Goal: Information Seeking & Learning: Stay updated

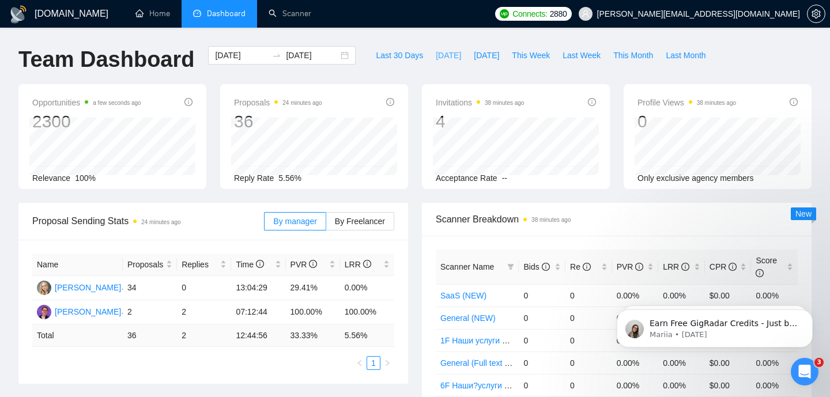
click at [436, 61] on span "[DATE]" at bounding box center [448, 55] width 25 height 13
type input "[DATE]"
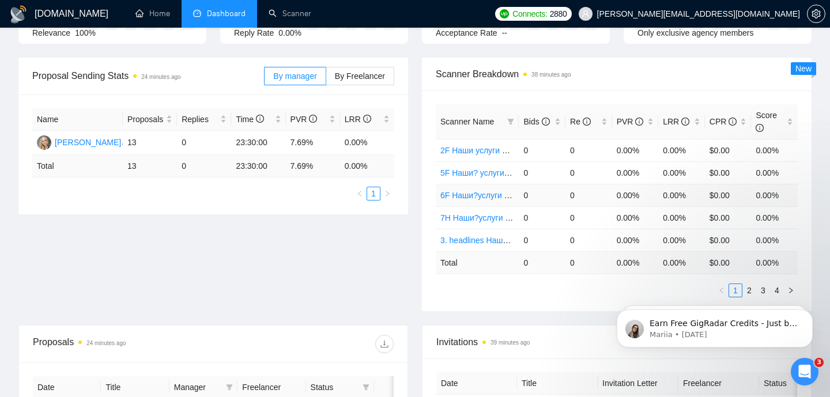
scroll to position [146, 0]
click at [745, 291] on body "Earn Free GigRadar Credits - Just by Sharing Your Story! 💬 Want more credits fo…" at bounding box center [714, 325] width 221 height 71
click at [741, 291] on body "Earn Free GigRadar Credits - Just by Sharing Your Story! 💬 Want more credits fo…" at bounding box center [714, 325] width 221 height 71
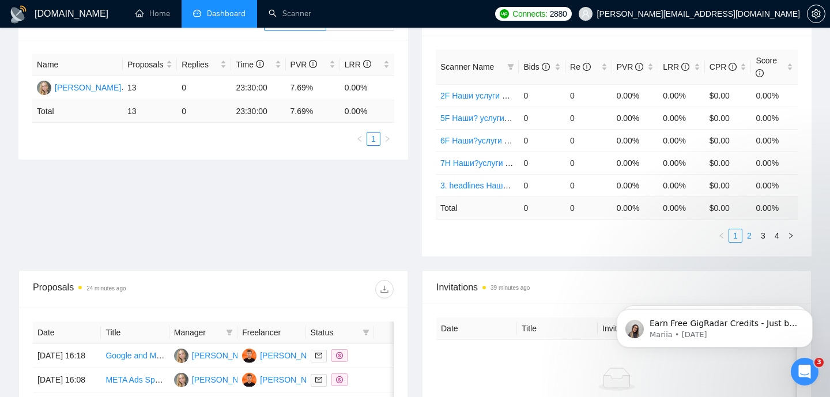
click at [751, 236] on link "2" at bounding box center [749, 235] width 13 height 13
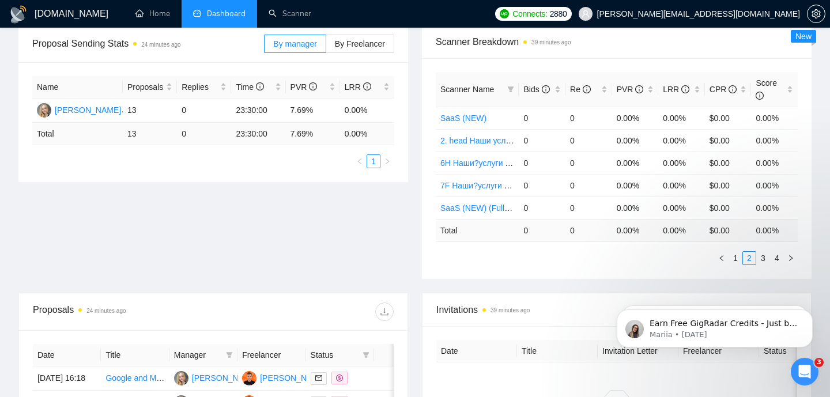
scroll to position [168, 0]
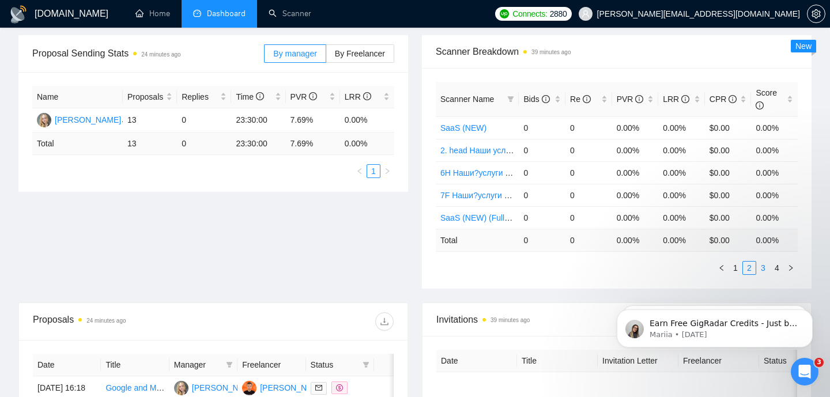
click at [767, 270] on link "3" at bounding box center [763, 268] width 13 height 13
click at [780, 270] on link "4" at bounding box center [777, 268] width 13 height 13
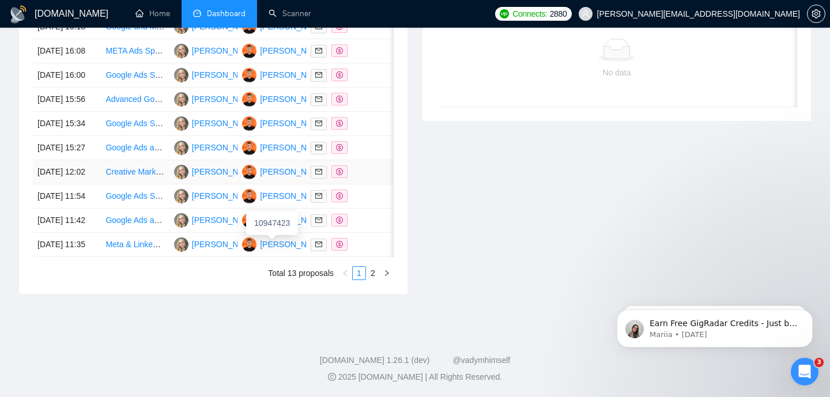
scroll to position [571, 0]
click at [378, 276] on link "2" at bounding box center [373, 273] width 13 height 13
